Goal: Task Accomplishment & Management: Manage account settings

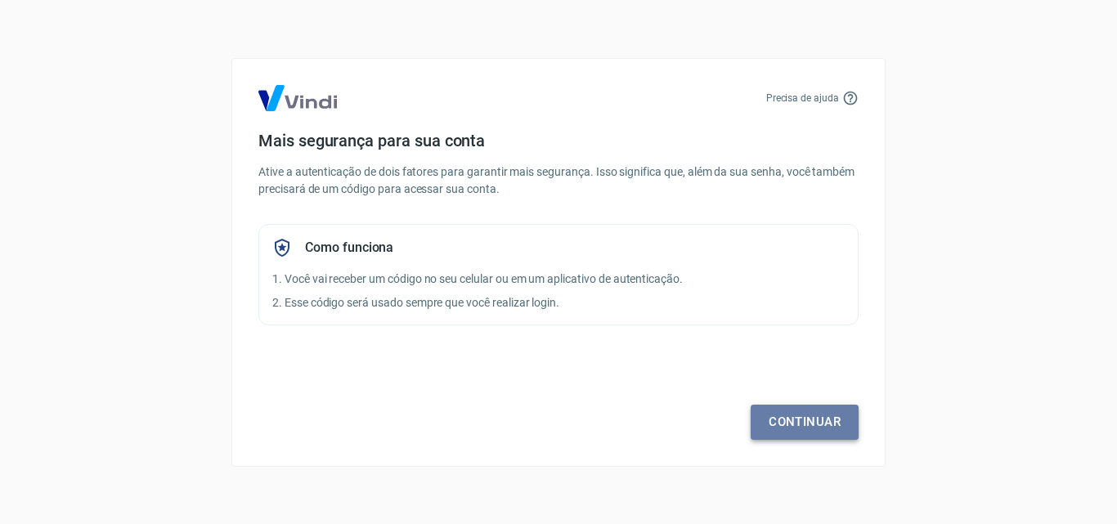
click at [826, 429] on link "Continuar" at bounding box center [805, 422] width 108 height 34
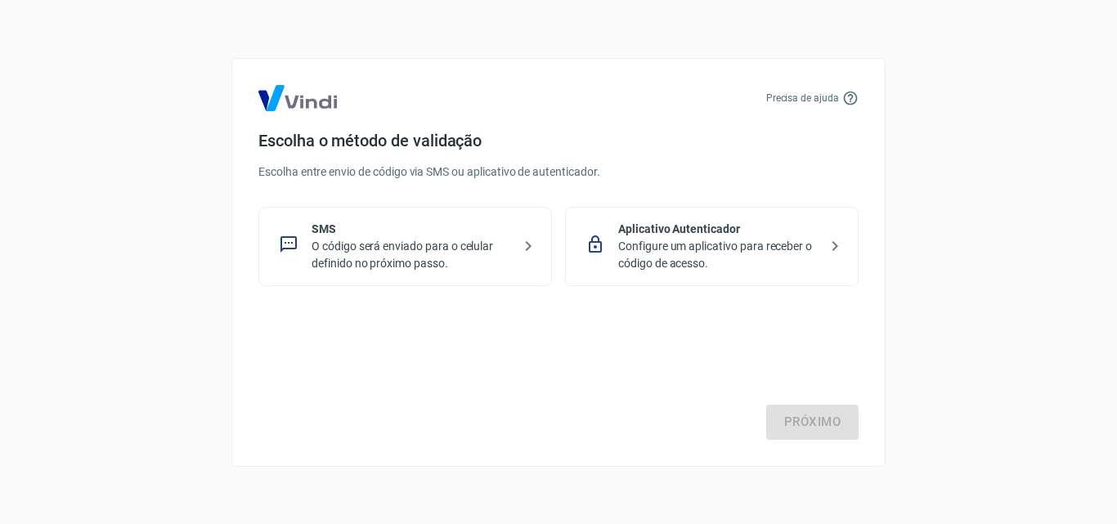
click at [432, 200] on div "Escolha o método de validação Escolha entre envio de código via SMS ou aplicati…" at bounding box center [558, 208] width 600 height 155
click at [434, 224] on p "SMS" at bounding box center [412, 229] width 200 height 17
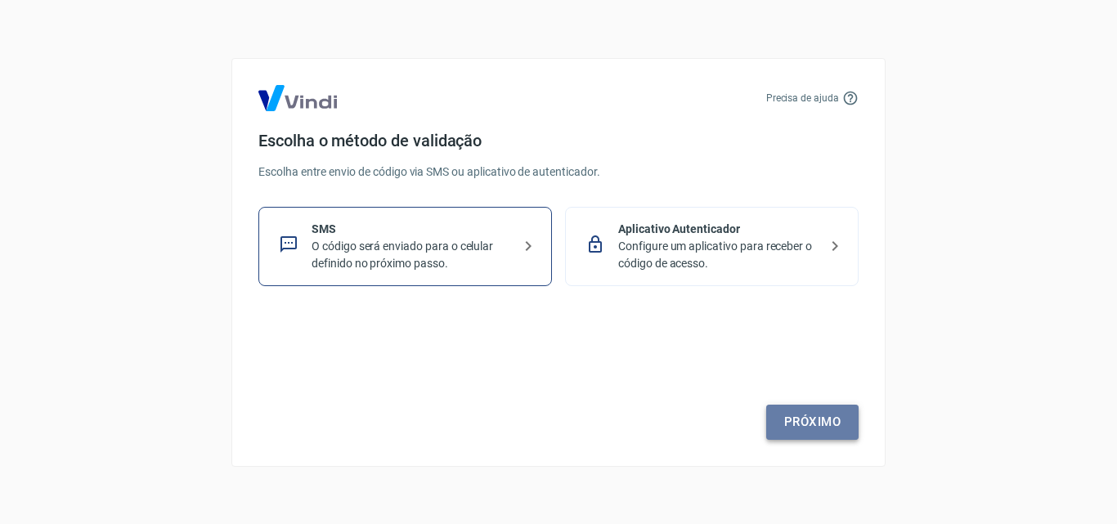
click at [839, 415] on link "Próximo" at bounding box center [812, 422] width 92 height 34
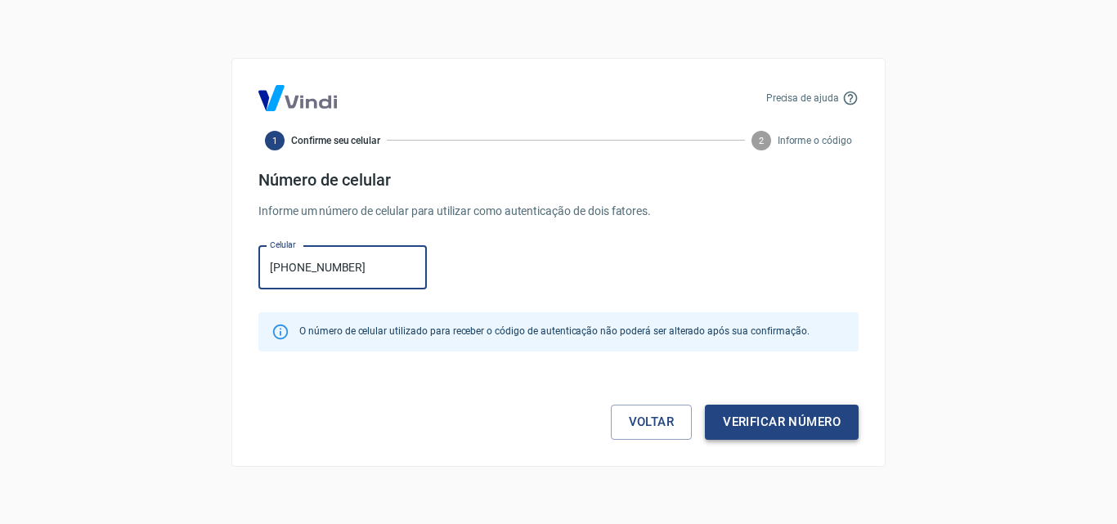
type input "[PHONE_NUMBER]"
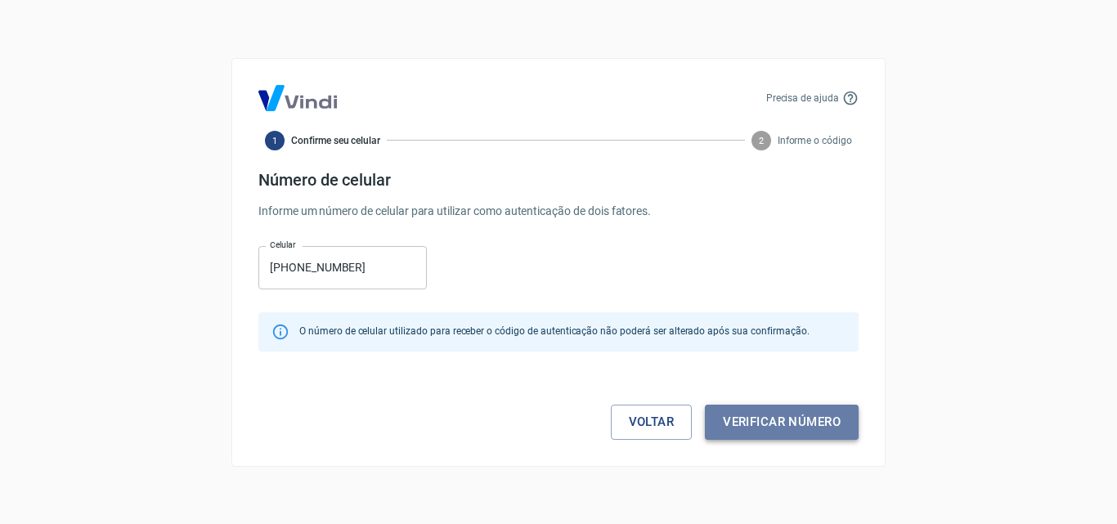
click at [777, 416] on button "Verificar número" at bounding box center [782, 422] width 154 height 34
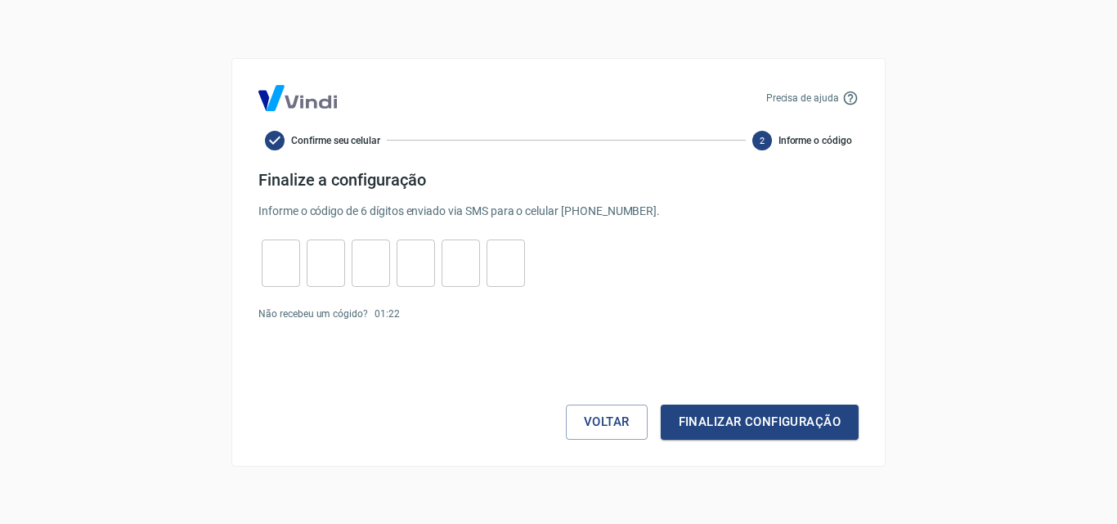
click at [280, 267] on input "tel" at bounding box center [281, 262] width 38 height 35
type input "3"
type input "8"
type input "2"
type input "0"
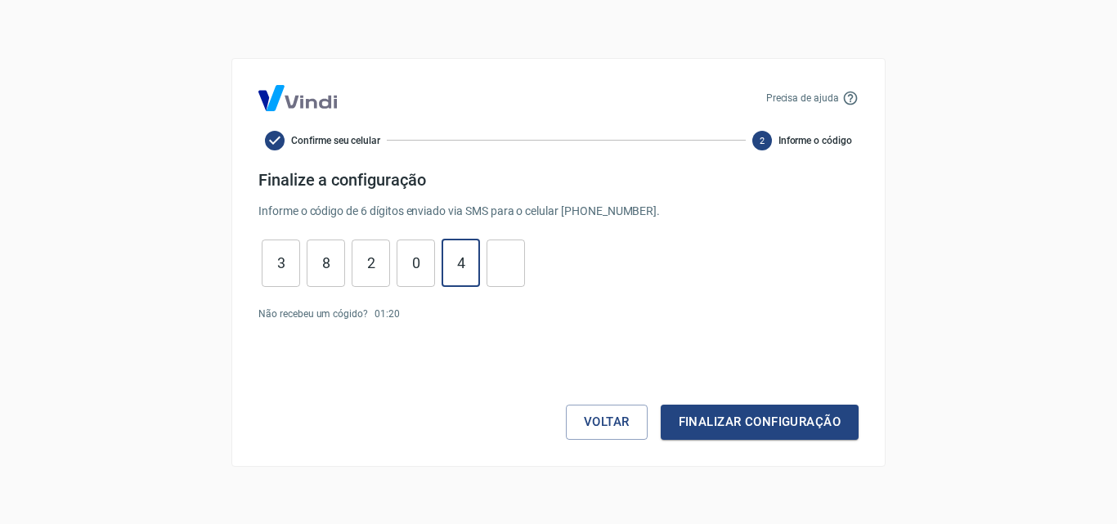
type input "4"
type input "9"
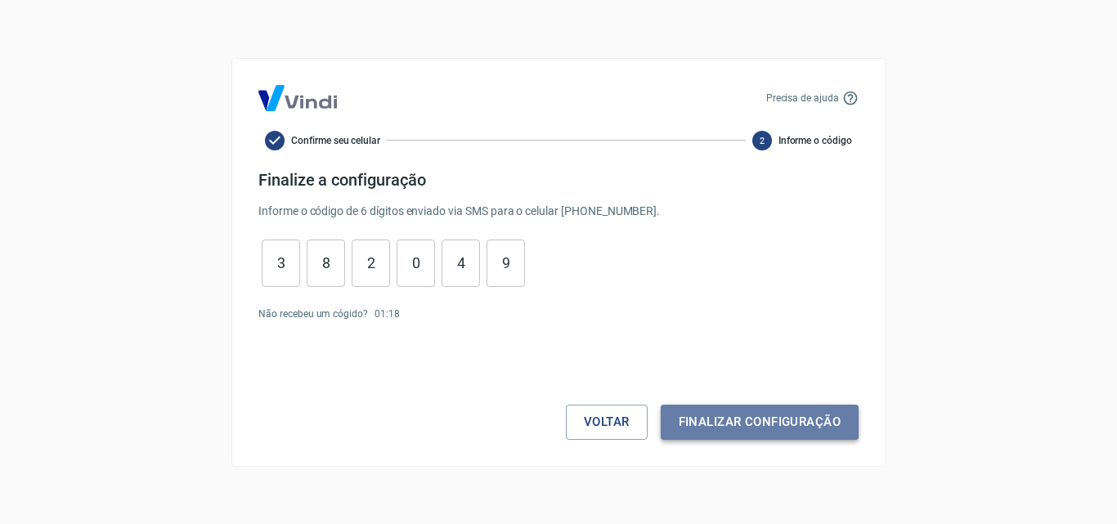
click at [753, 431] on button "Finalizar configuração" at bounding box center [760, 422] width 198 height 34
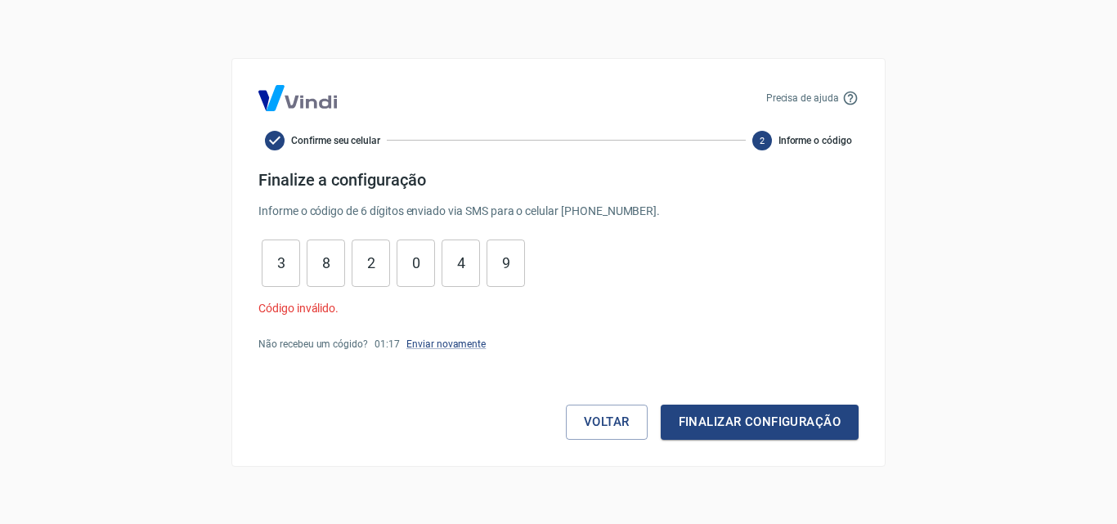
click at [280, 276] on input "3" at bounding box center [281, 262] width 38 height 35
click at [316, 255] on input "8" at bounding box center [326, 262] width 38 height 35
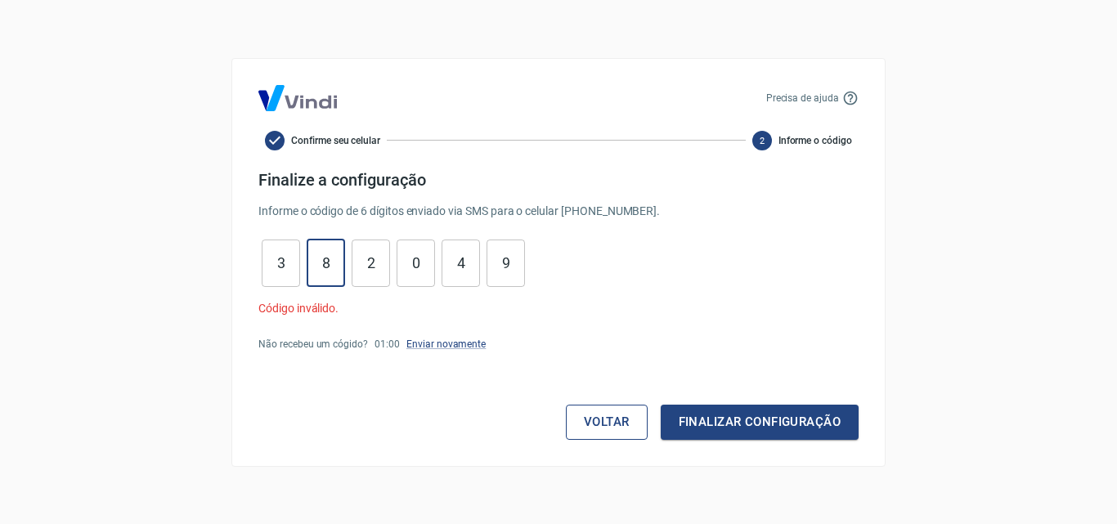
click at [597, 412] on button "Voltar" at bounding box center [607, 422] width 82 height 34
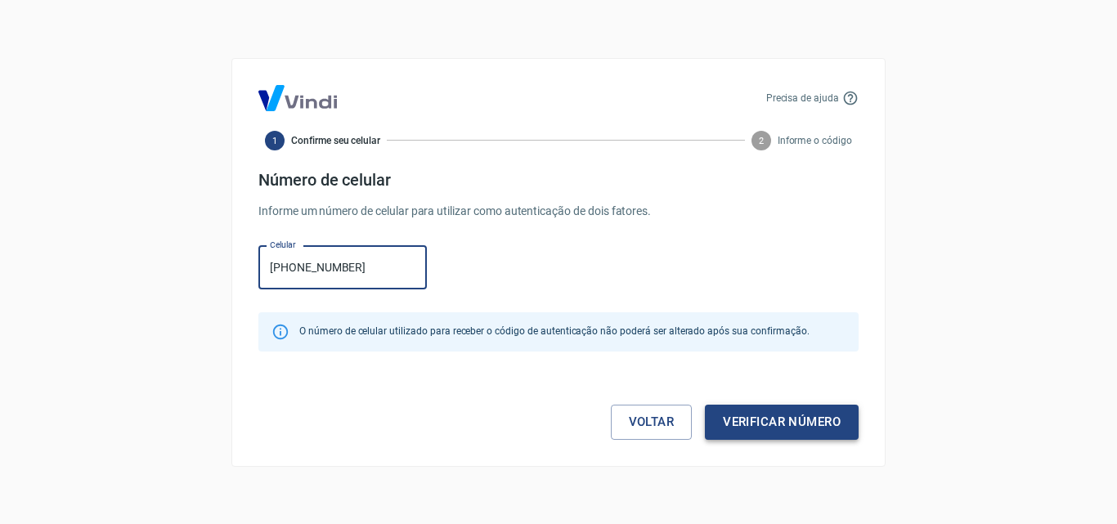
type input "[PHONE_NUMBER]"
click at [843, 426] on button "Verificar número" at bounding box center [782, 422] width 154 height 34
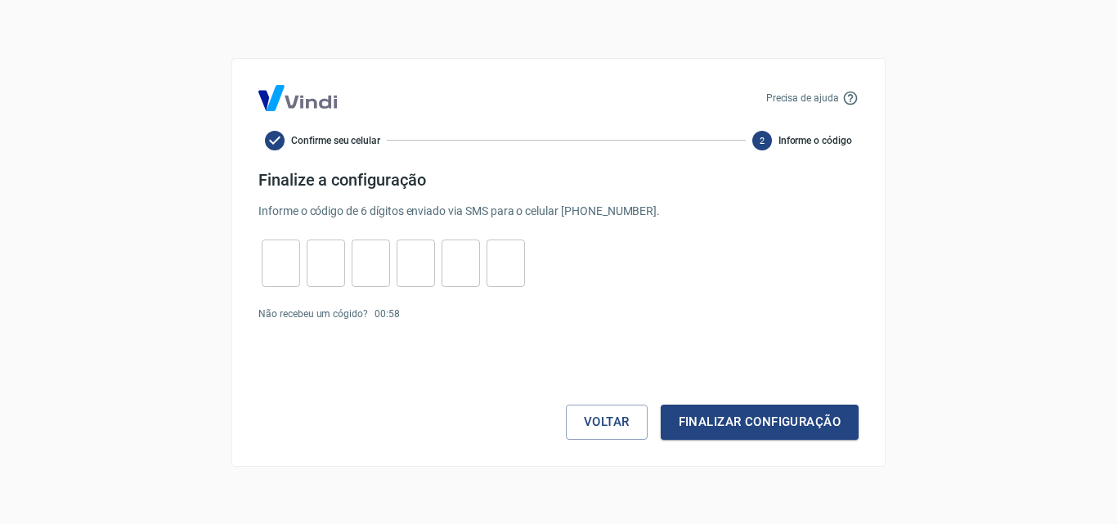
click at [285, 260] on input "tel" at bounding box center [281, 262] width 38 height 35
type input "7"
type input "3"
type input "0"
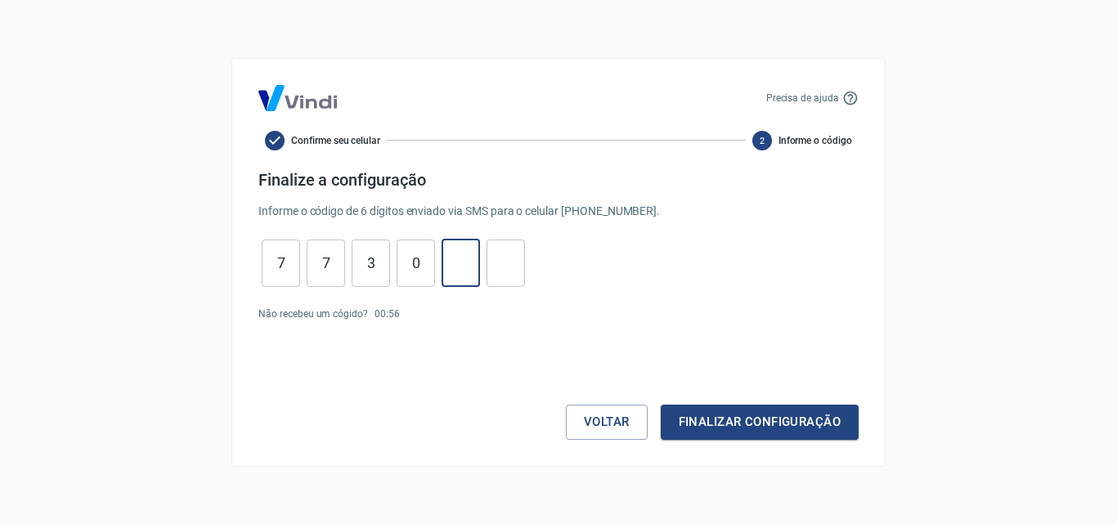
type input "0"
type input "5"
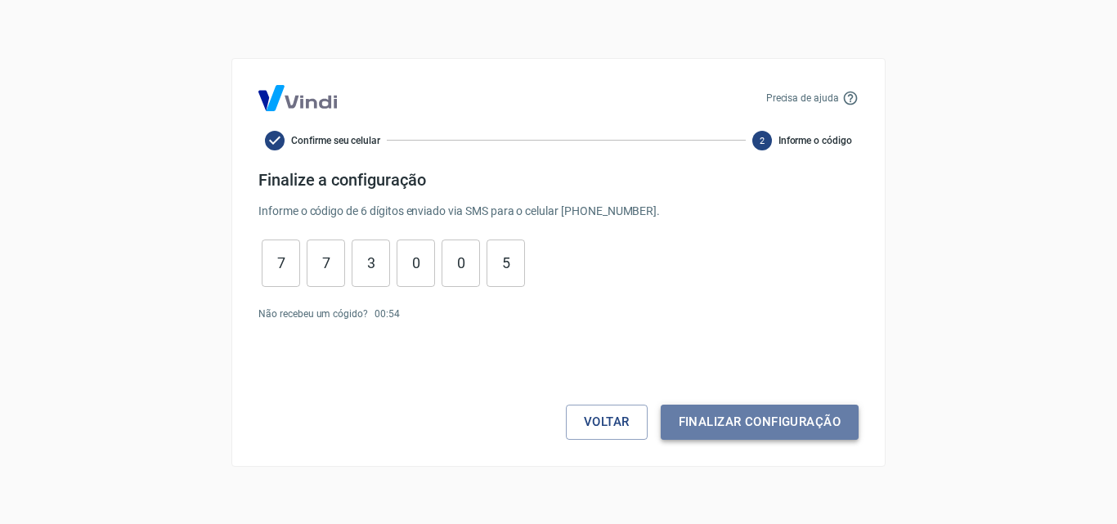
click at [752, 423] on button "Finalizar configuração" at bounding box center [760, 422] width 198 height 34
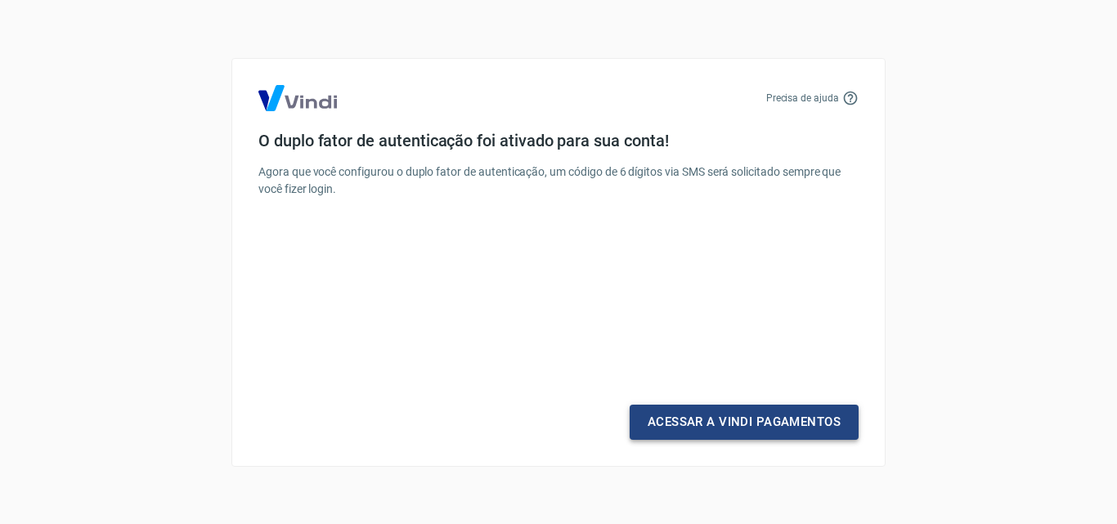
click at [748, 427] on link "Acessar a Vindi Pagamentos" at bounding box center [744, 422] width 229 height 34
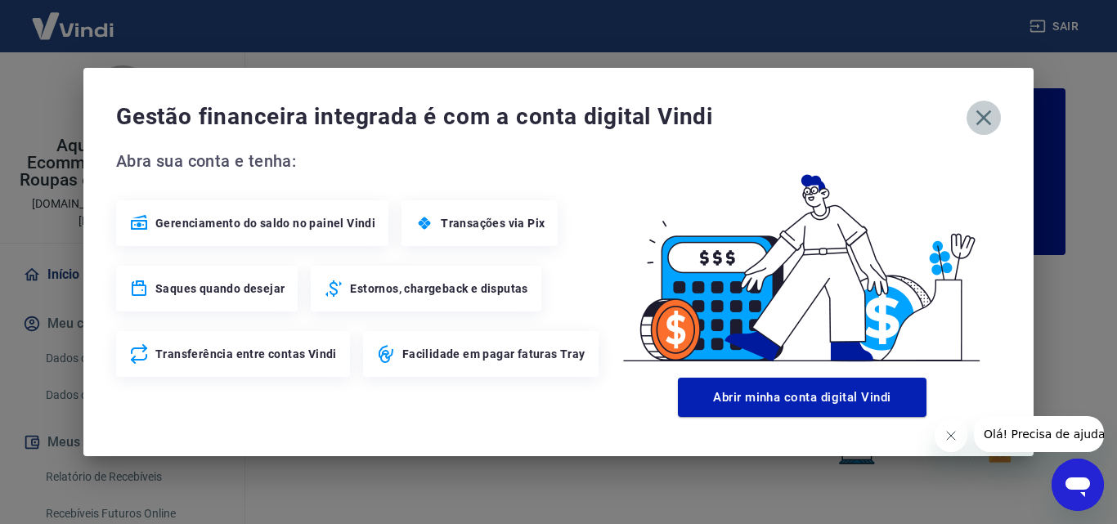
click at [991, 113] on icon "button" at bounding box center [984, 118] width 26 height 26
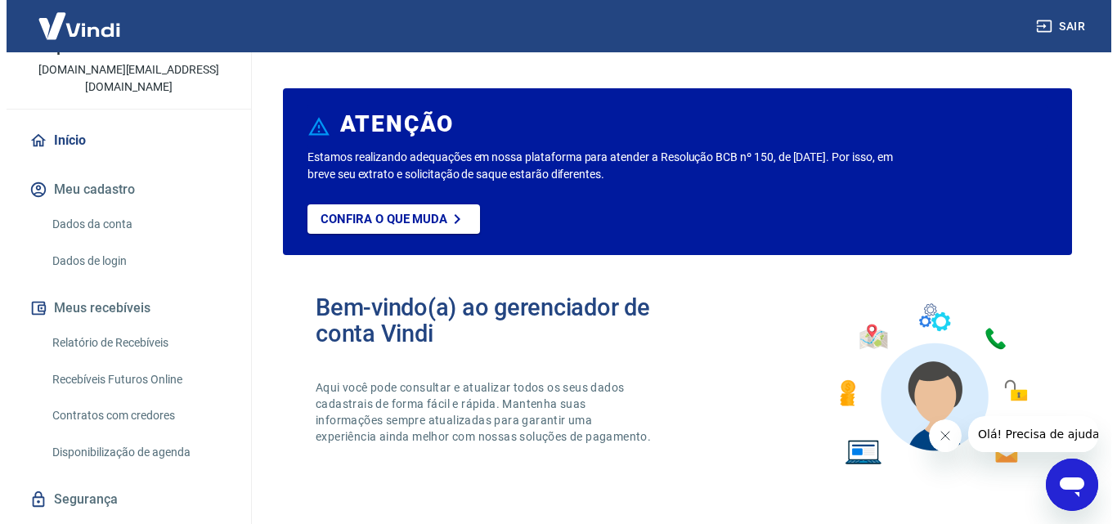
scroll to position [159, 0]
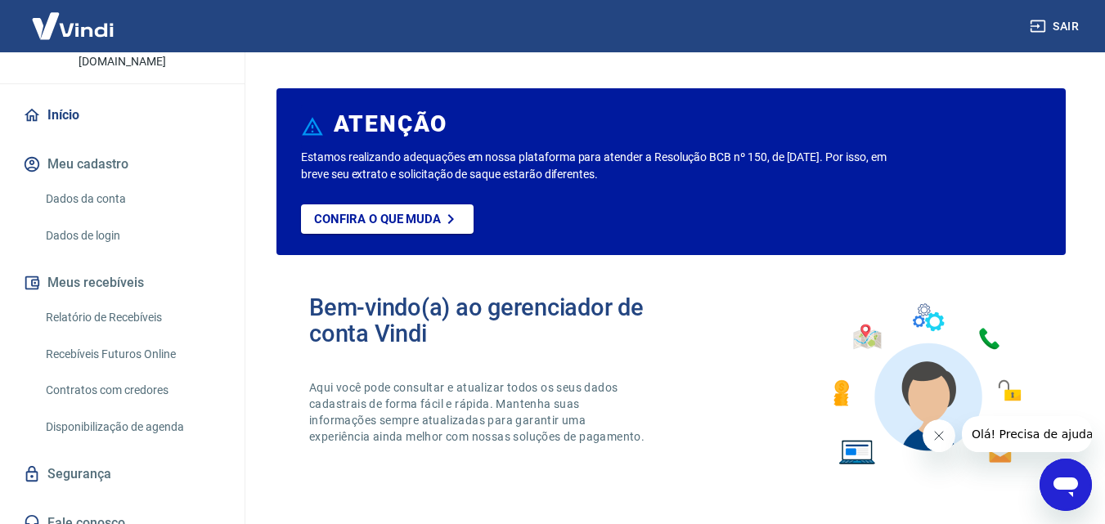
click at [152, 303] on link "Relatório de Recebíveis" at bounding box center [132, 318] width 186 height 34
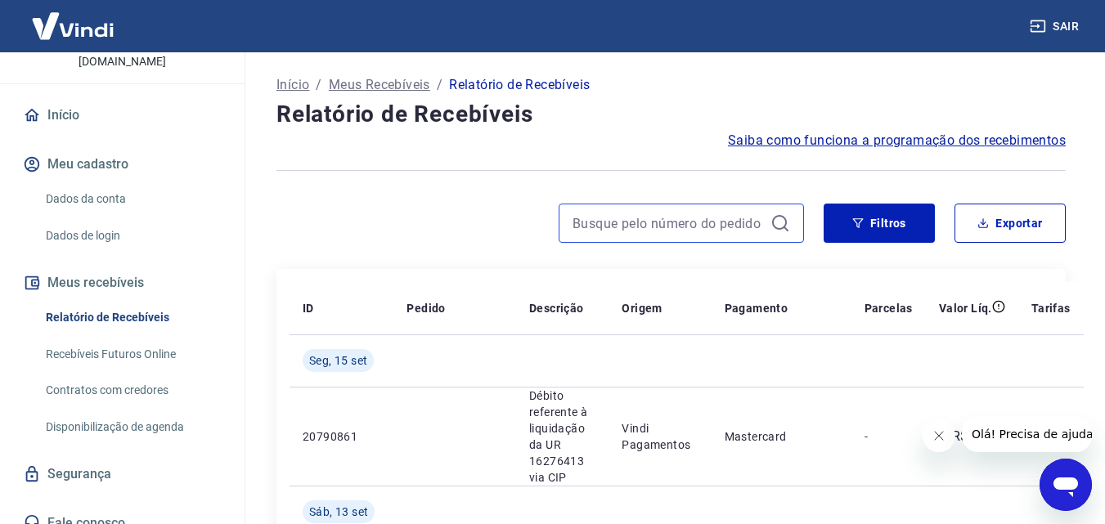
click at [711, 224] on input at bounding box center [667, 223] width 191 height 25
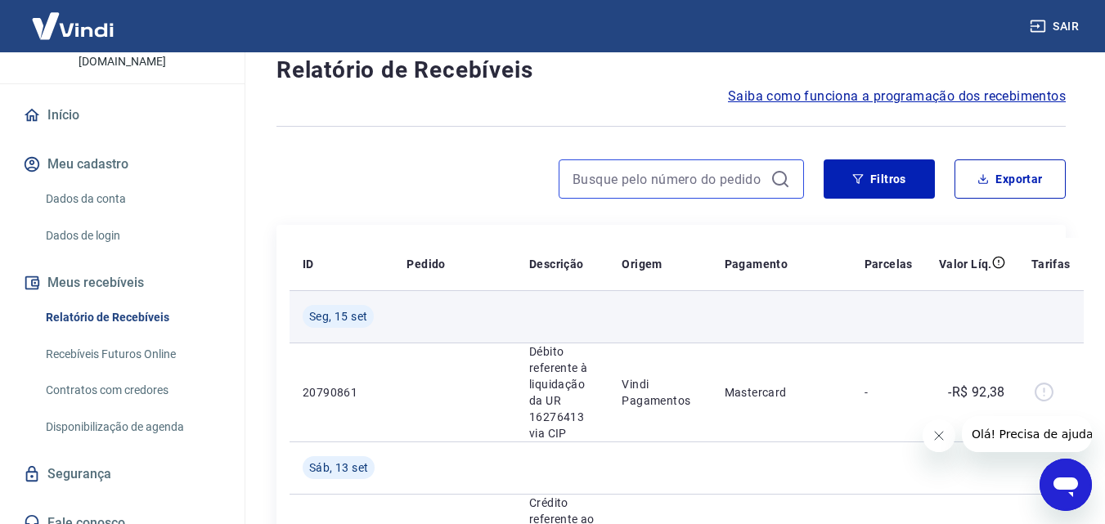
scroll to position [82, 0]
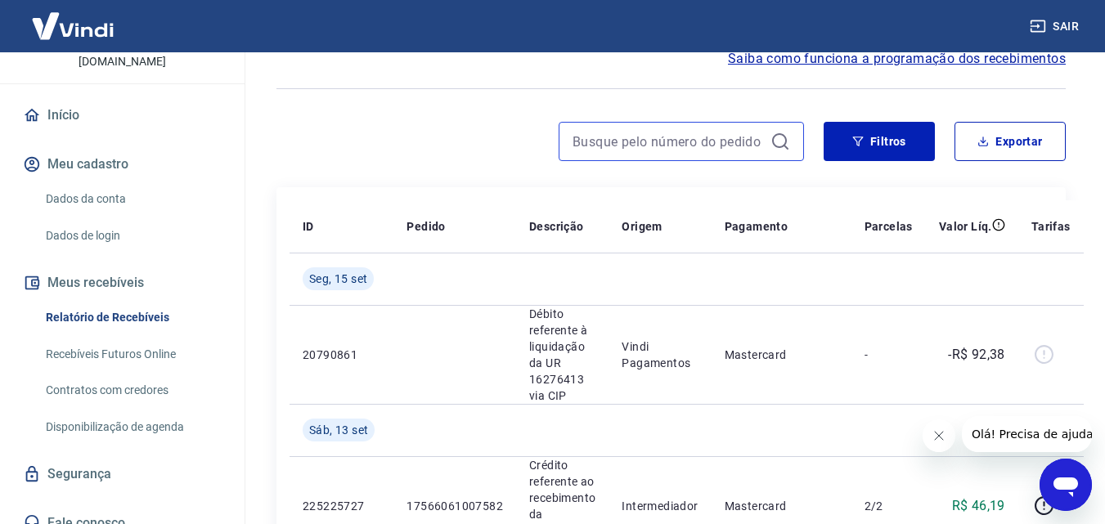
click at [676, 137] on input at bounding box center [667, 141] width 191 height 25
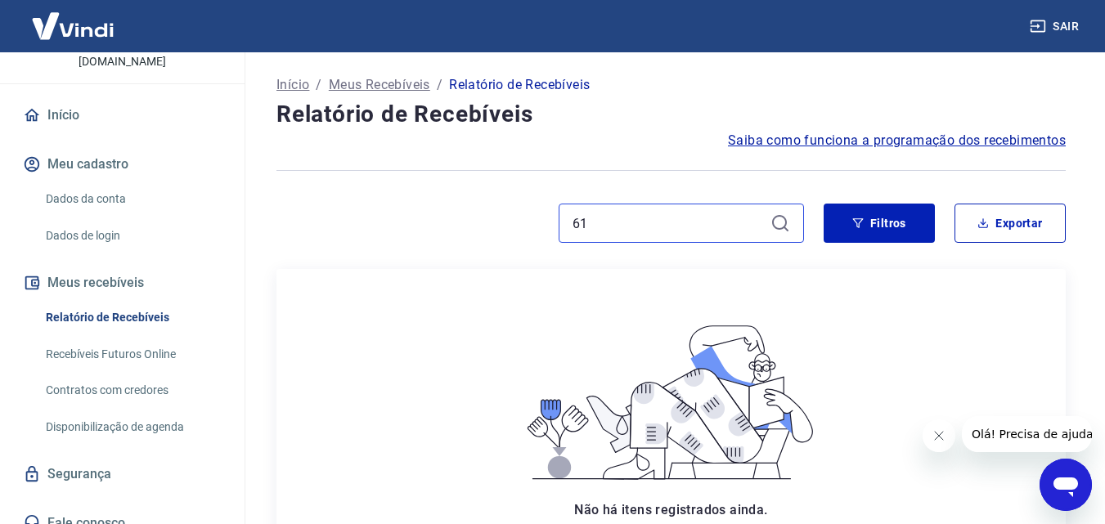
type input "61"
click at [778, 226] on icon at bounding box center [780, 223] width 20 height 20
click at [746, 226] on input "61" at bounding box center [667, 223] width 191 height 25
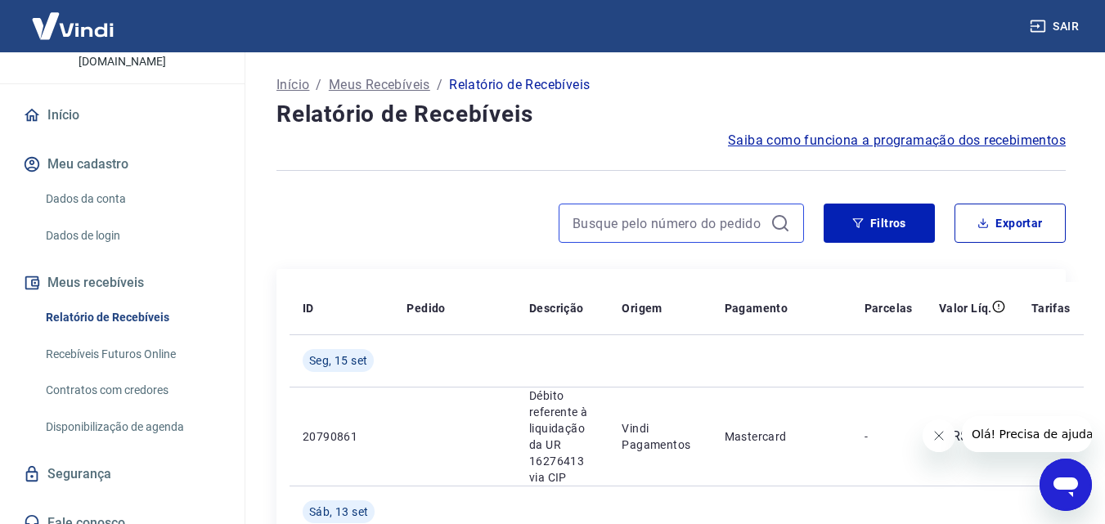
click at [627, 227] on input at bounding box center [667, 223] width 191 height 25
paste input "17567224212714"
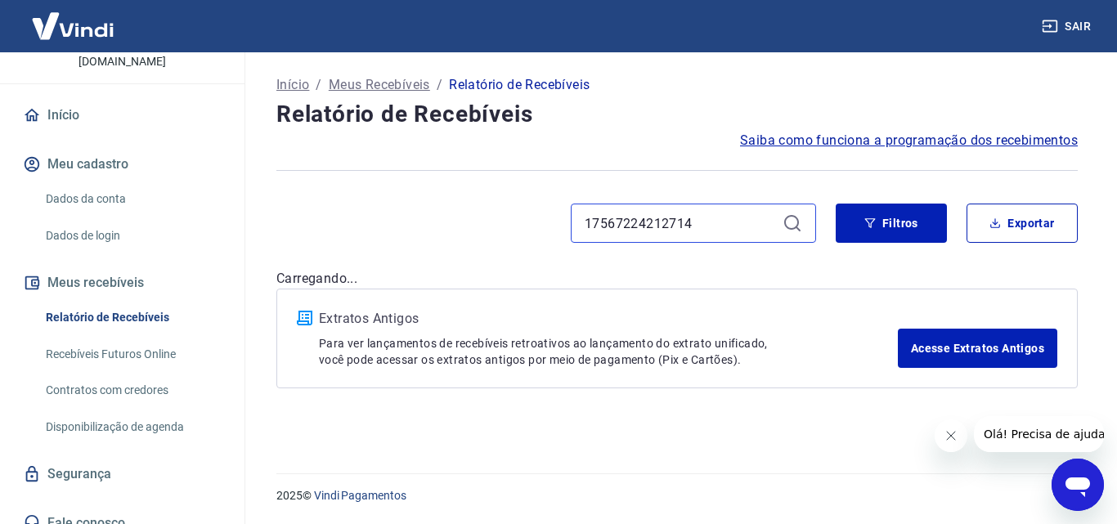
type input "17567224212714"
click at [783, 220] on icon at bounding box center [793, 223] width 20 height 20
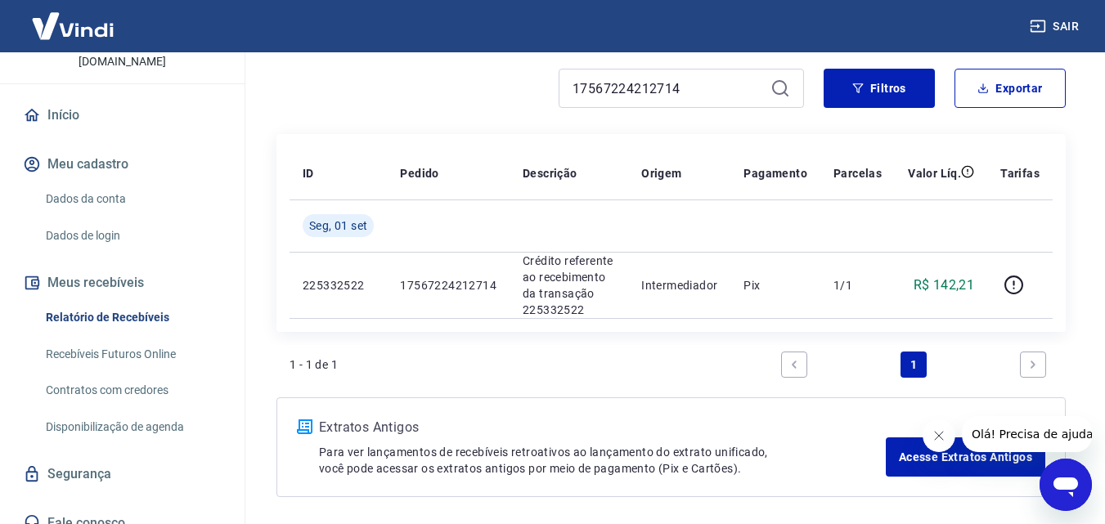
scroll to position [164, 0]
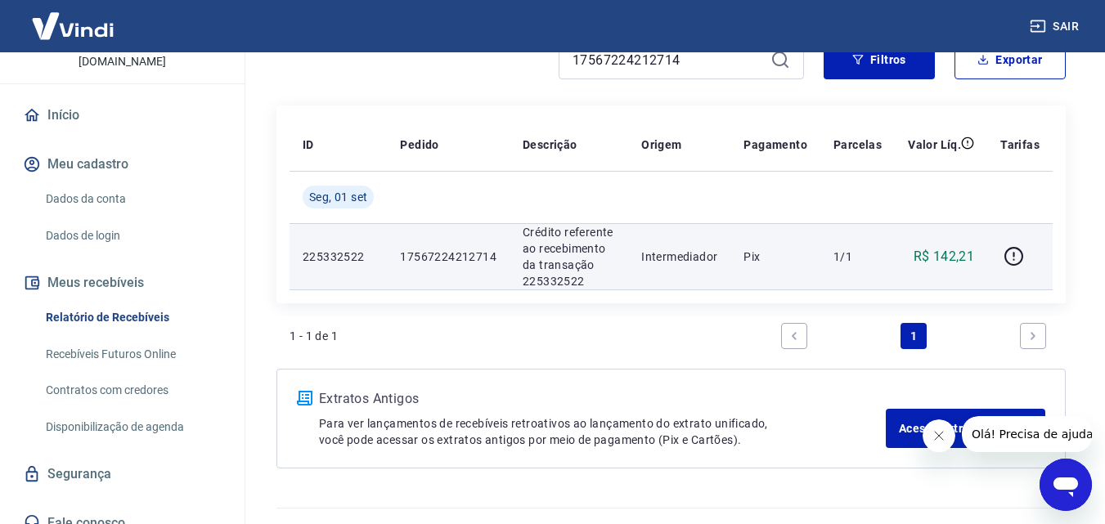
click at [828, 266] on td "1/1" at bounding box center [857, 256] width 74 height 66
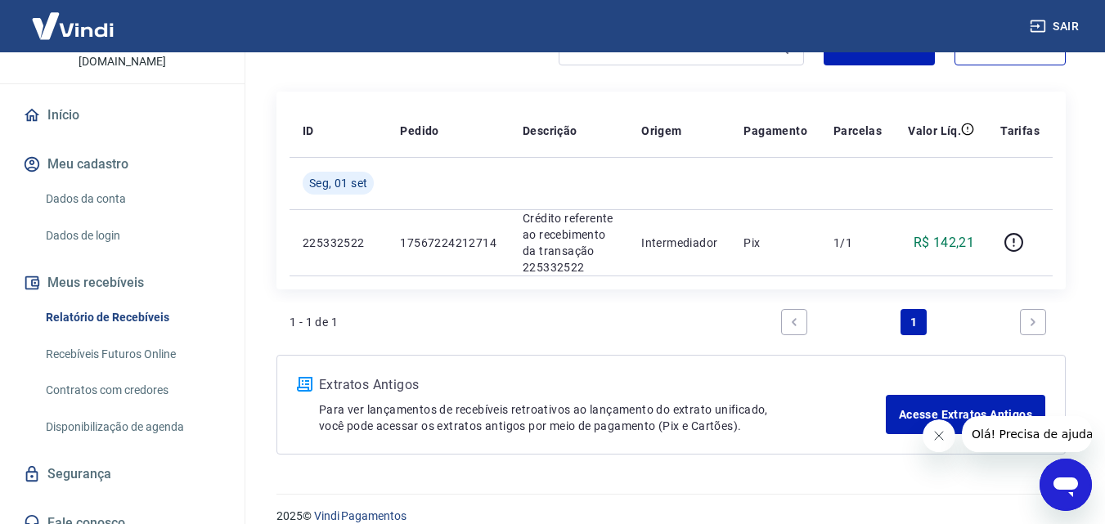
scroll to position [198, 0]
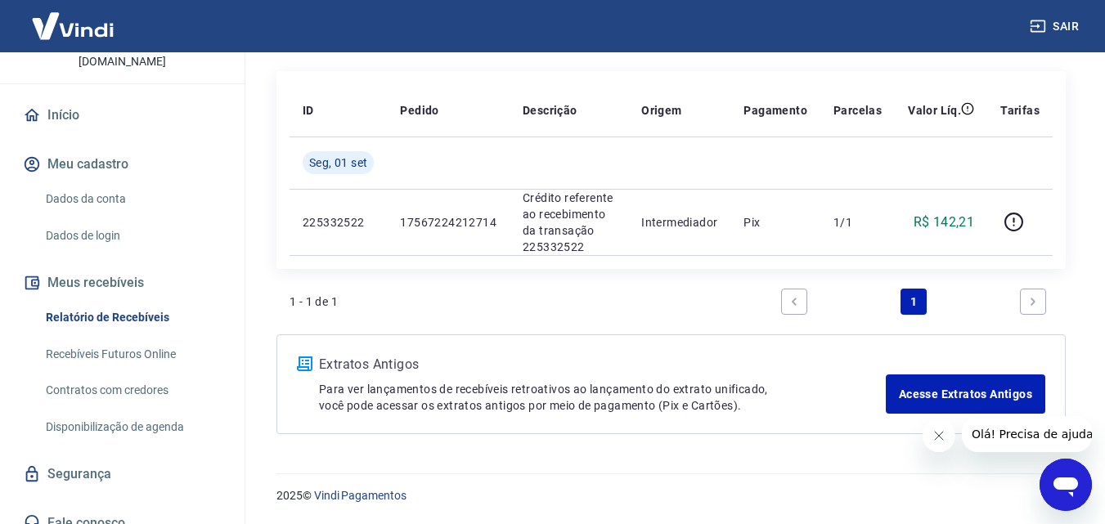
click at [939, 442] on button "Fechar mensagem da empresa" at bounding box center [938, 436] width 33 height 33
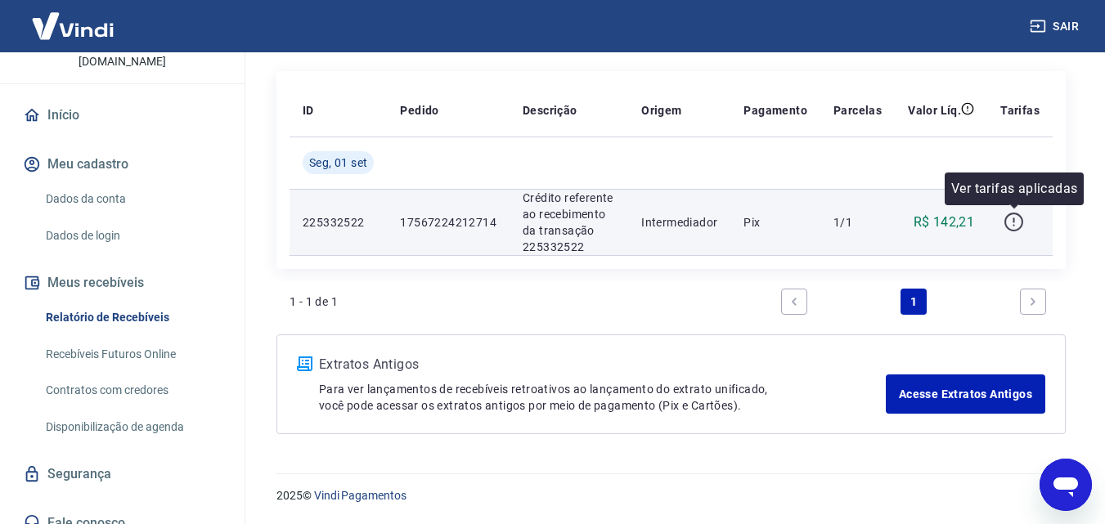
click at [1019, 221] on icon "button" at bounding box center [1013, 222] width 20 height 20
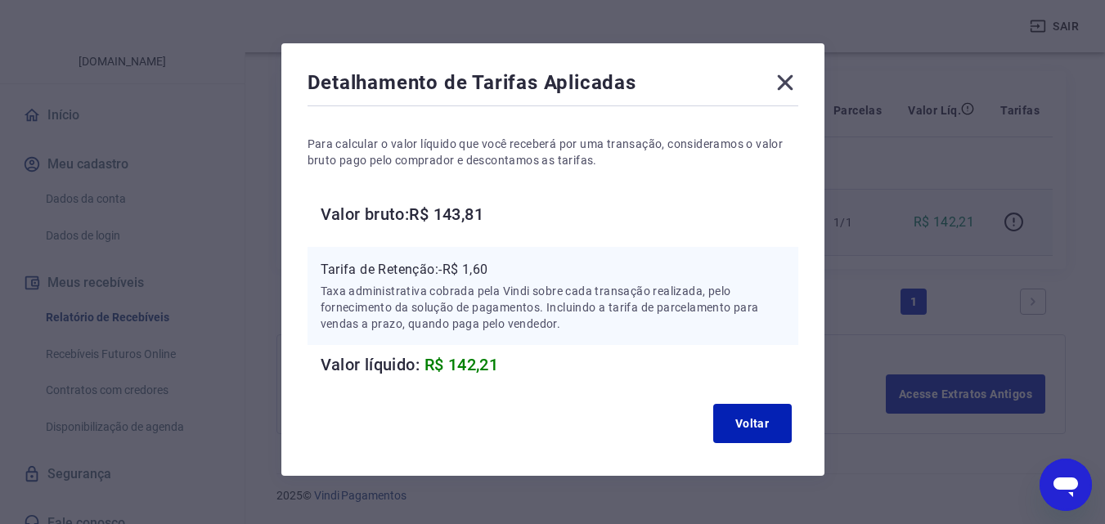
scroll to position [65, 0]
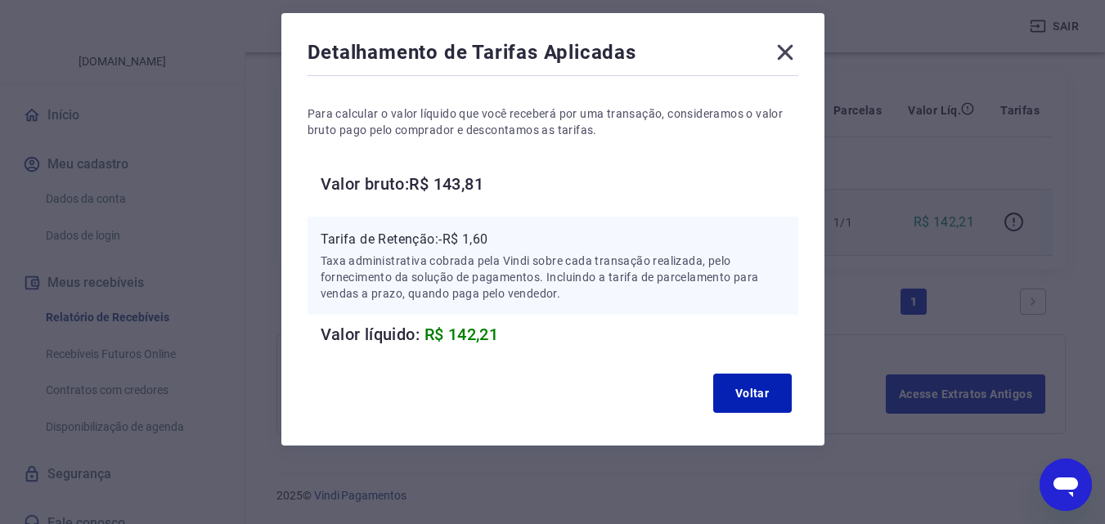
click at [787, 50] on icon at bounding box center [785, 53] width 16 height 16
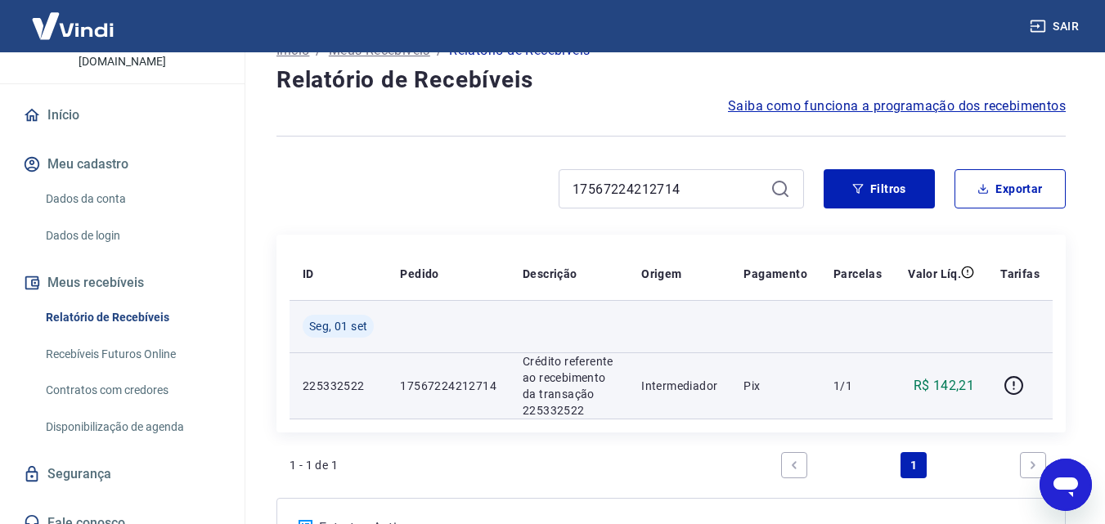
scroll to position [116, 0]
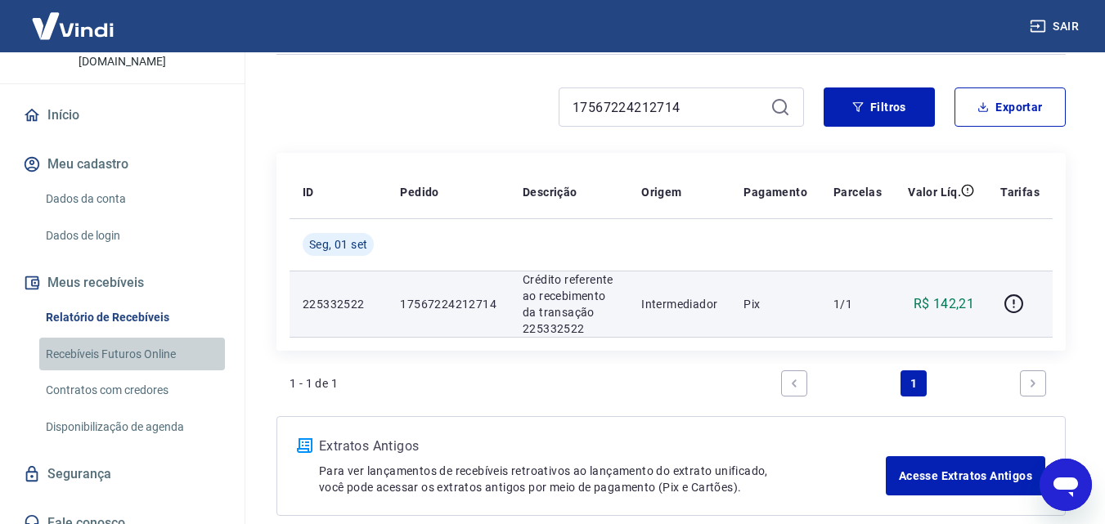
click at [139, 338] on link "Recebíveis Futuros Online" at bounding box center [132, 355] width 186 height 34
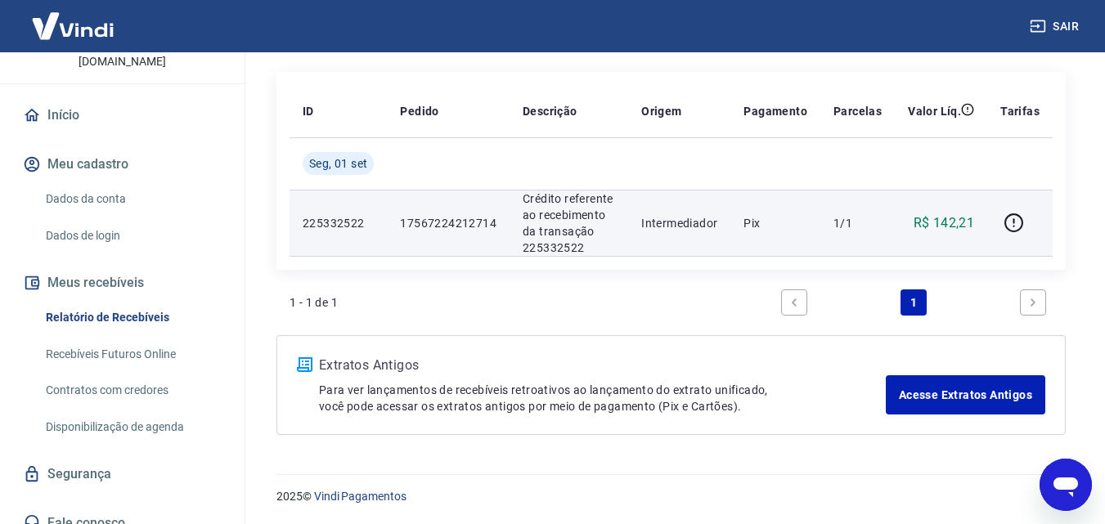
scroll to position [198, 0]
click at [358, 226] on p "225332522" at bounding box center [338, 222] width 71 height 16
click at [813, 242] on td "Pix" at bounding box center [775, 222] width 90 height 66
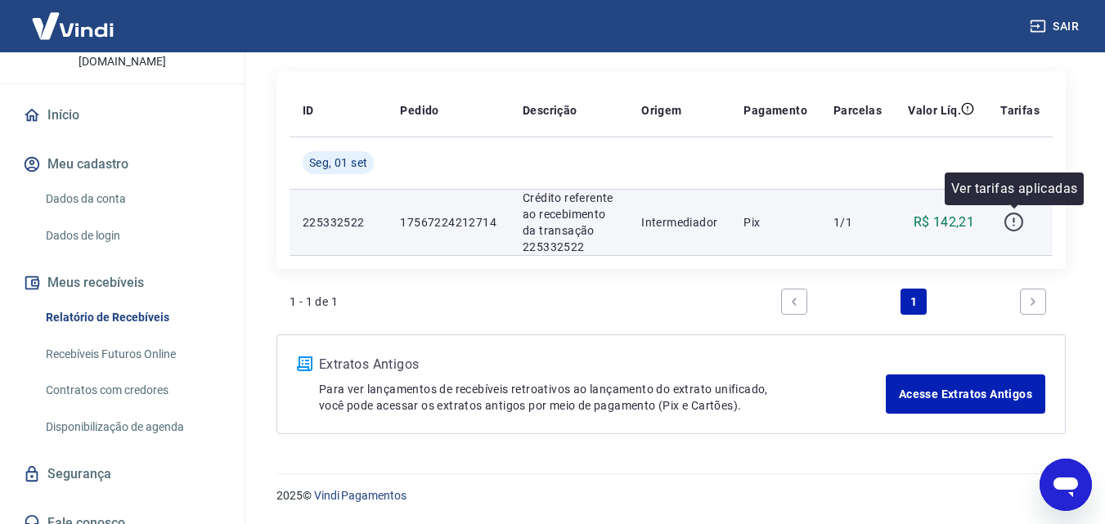
click at [1019, 230] on icon "button" at bounding box center [1013, 222] width 19 height 19
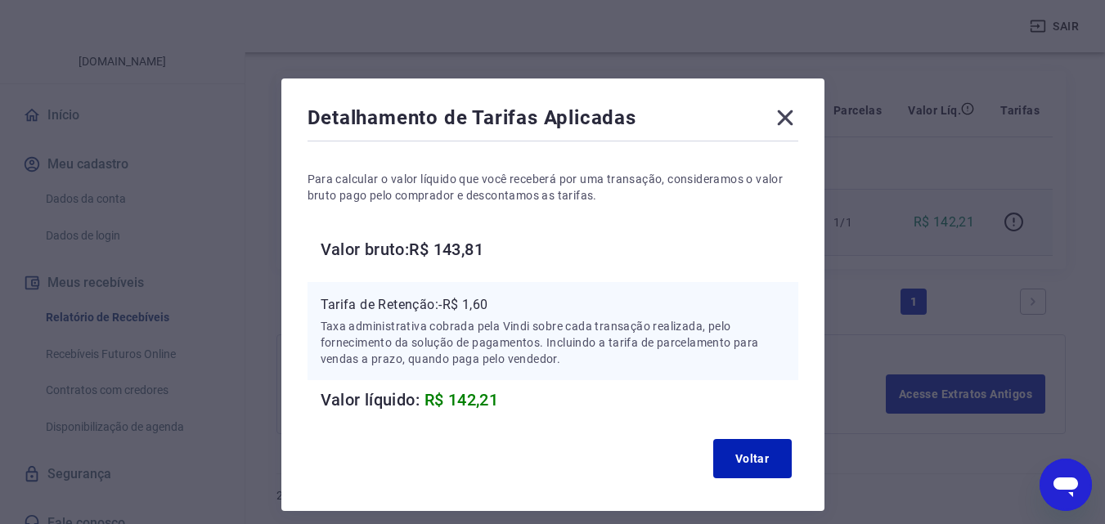
scroll to position [65, 0]
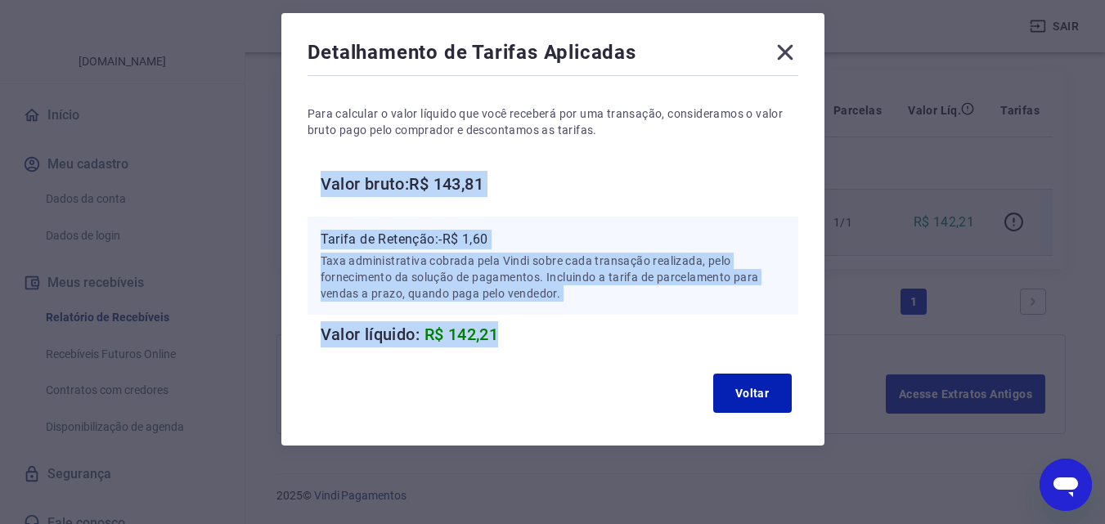
drag, startPoint x: 511, startPoint y: 334, endPoint x: 315, endPoint y: 165, distance: 259.2
click at [315, 180] on div "Para calcular o valor líquido que você receberá por uma transação, consideramos…" at bounding box center [553, 213] width 491 height 268
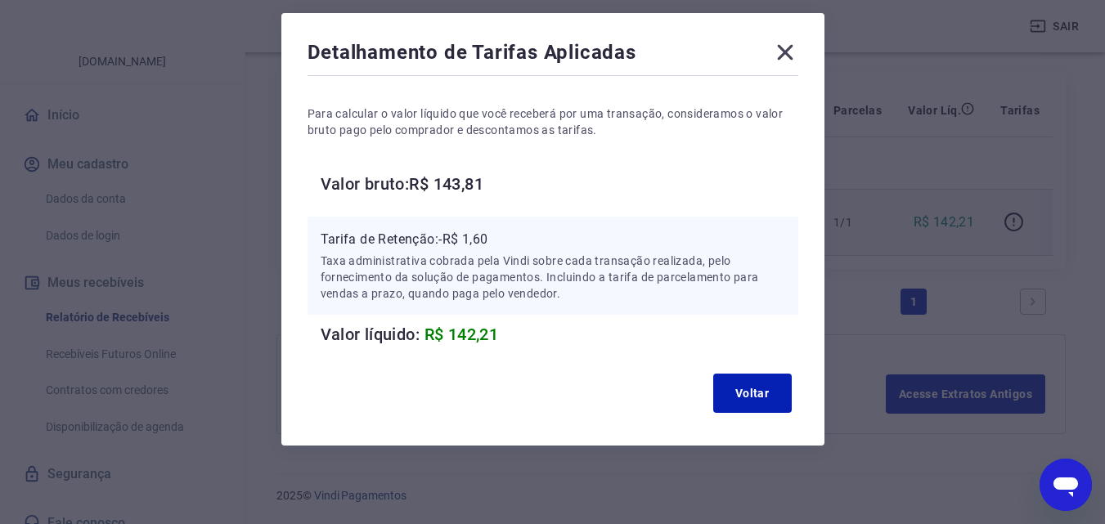
drag, startPoint x: 331, startPoint y: 131, endPoint x: 344, endPoint y: 125, distance: 14.3
click at [334, 129] on p "Para calcular o valor líquido que você receberá por uma transação, consideramos…" at bounding box center [553, 121] width 491 height 33
click at [791, 54] on icon at bounding box center [785, 52] width 26 height 26
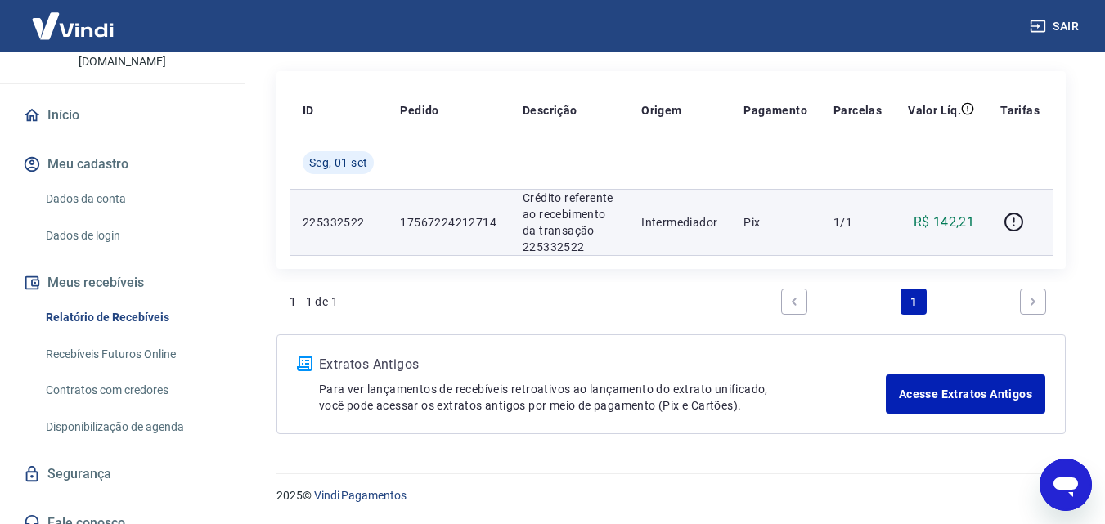
click at [132, 345] on link "Recebíveis Futuros Online" at bounding box center [132, 355] width 186 height 34
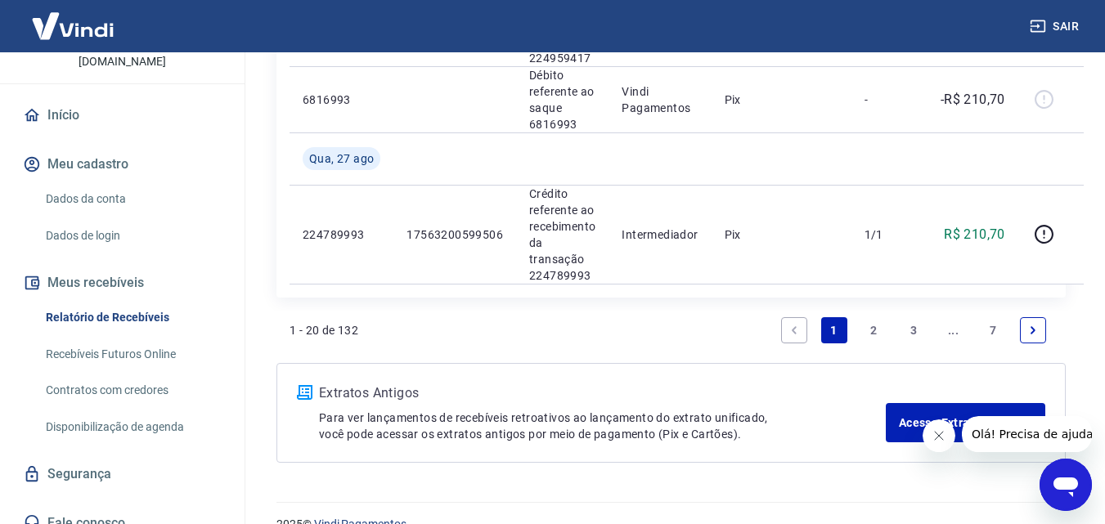
scroll to position [2405, 0]
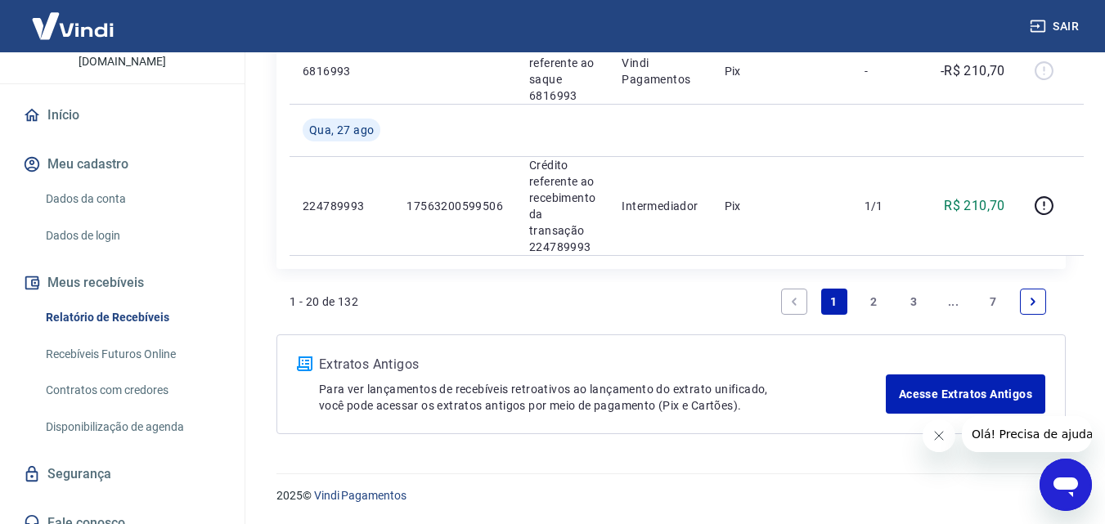
click at [931, 440] on icon "Fechar mensagem da empresa" at bounding box center [937, 435] width 13 height 13
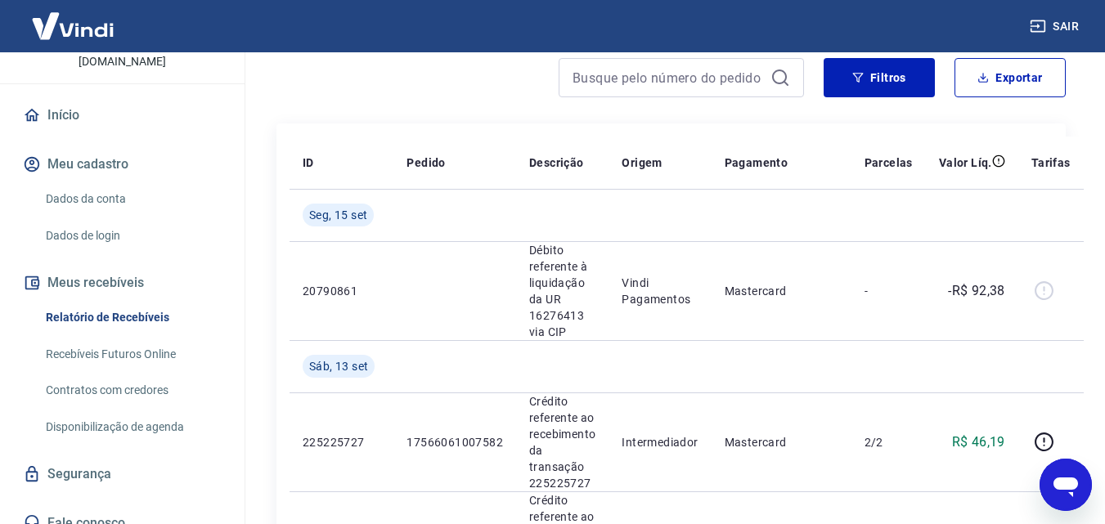
scroll to position [0, 0]
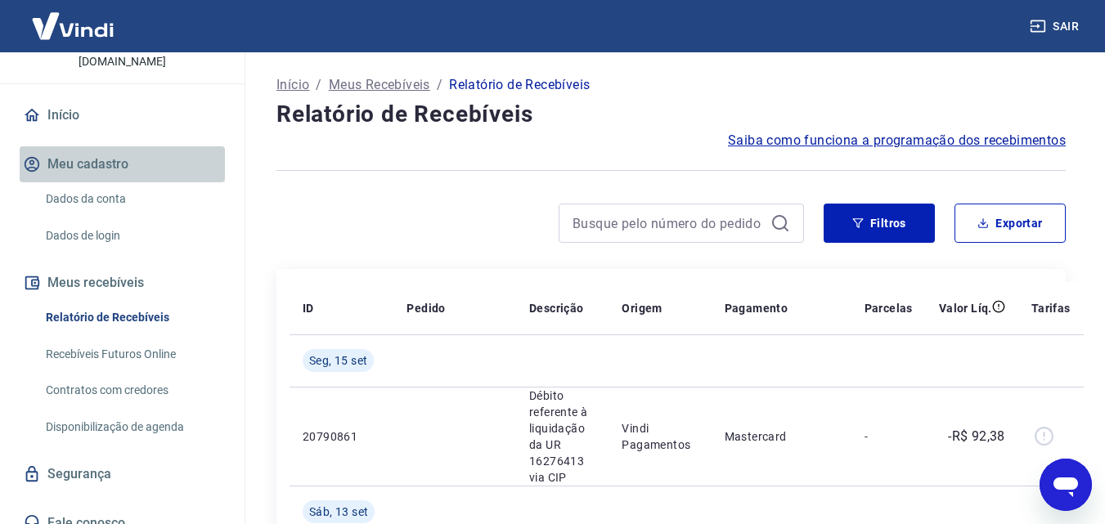
click at [141, 146] on button "Meu cadastro" at bounding box center [122, 164] width 205 height 36
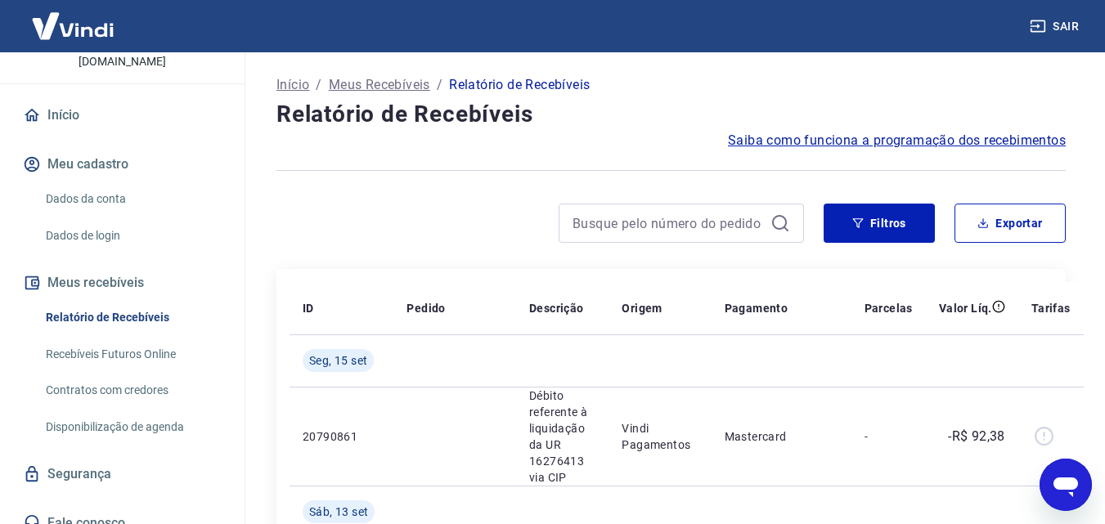
click at [119, 97] on link "Início" at bounding box center [122, 115] width 205 height 36
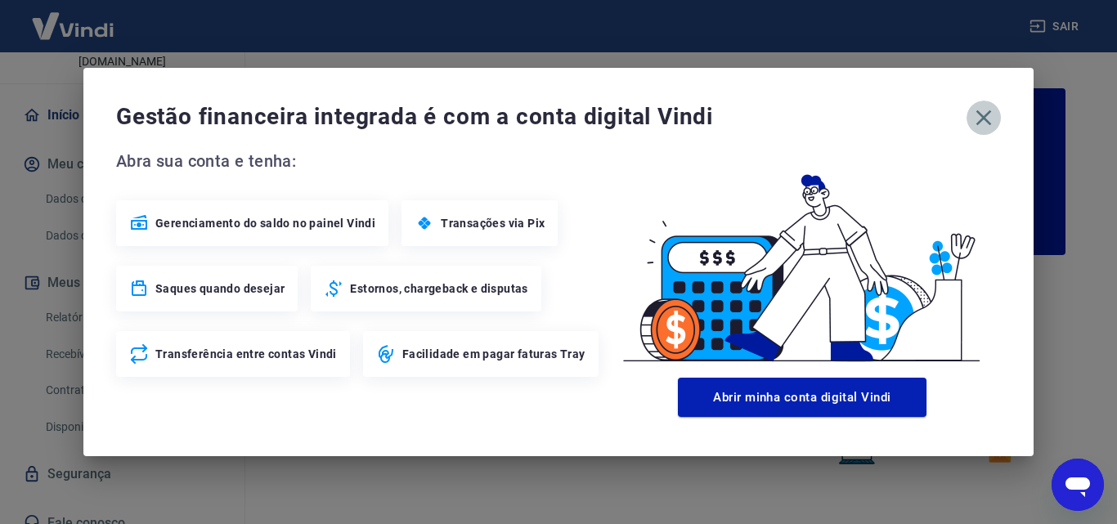
click at [991, 117] on icon "button" at bounding box center [984, 118] width 26 height 26
